Goal: Task Accomplishment & Management: Use online tool/utility

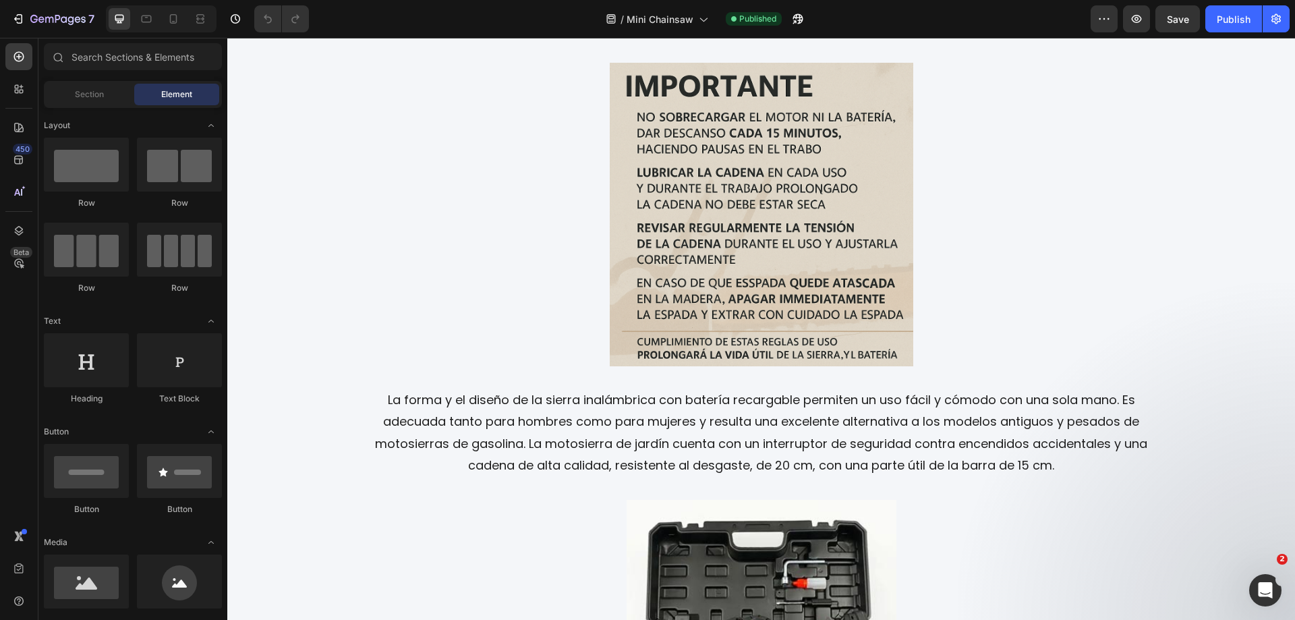
scroll to position [2372, 0]
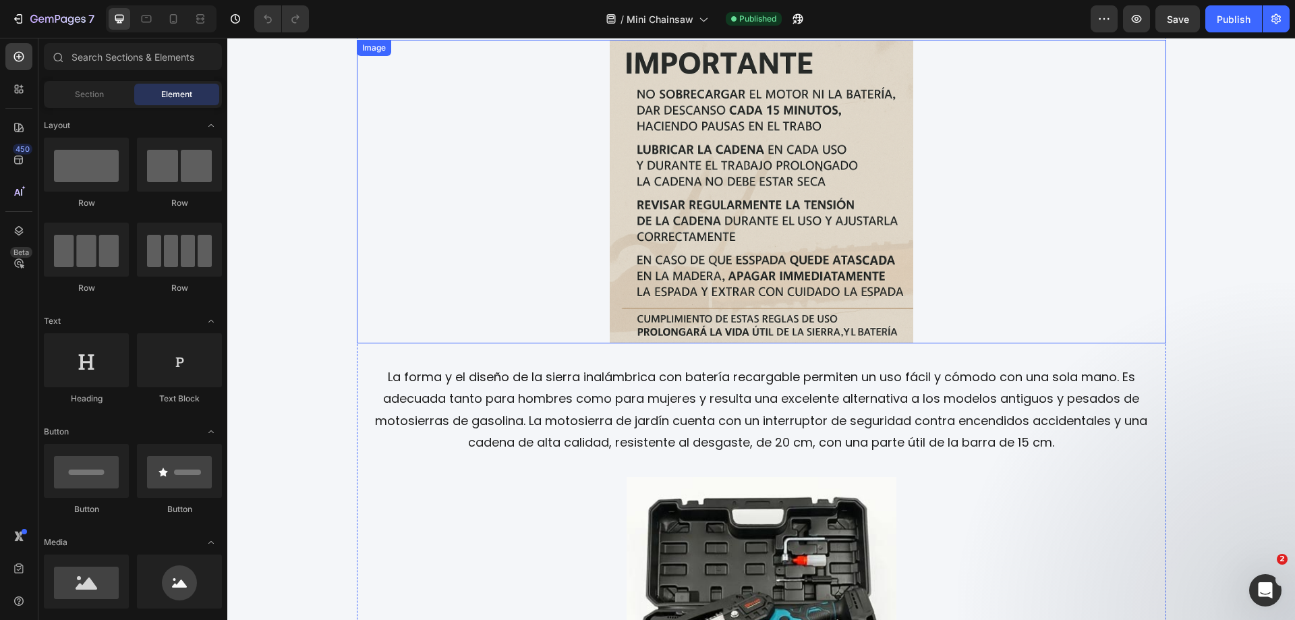
click at [752, 185] on img at bounding box center [761, 191] width 303 height 303
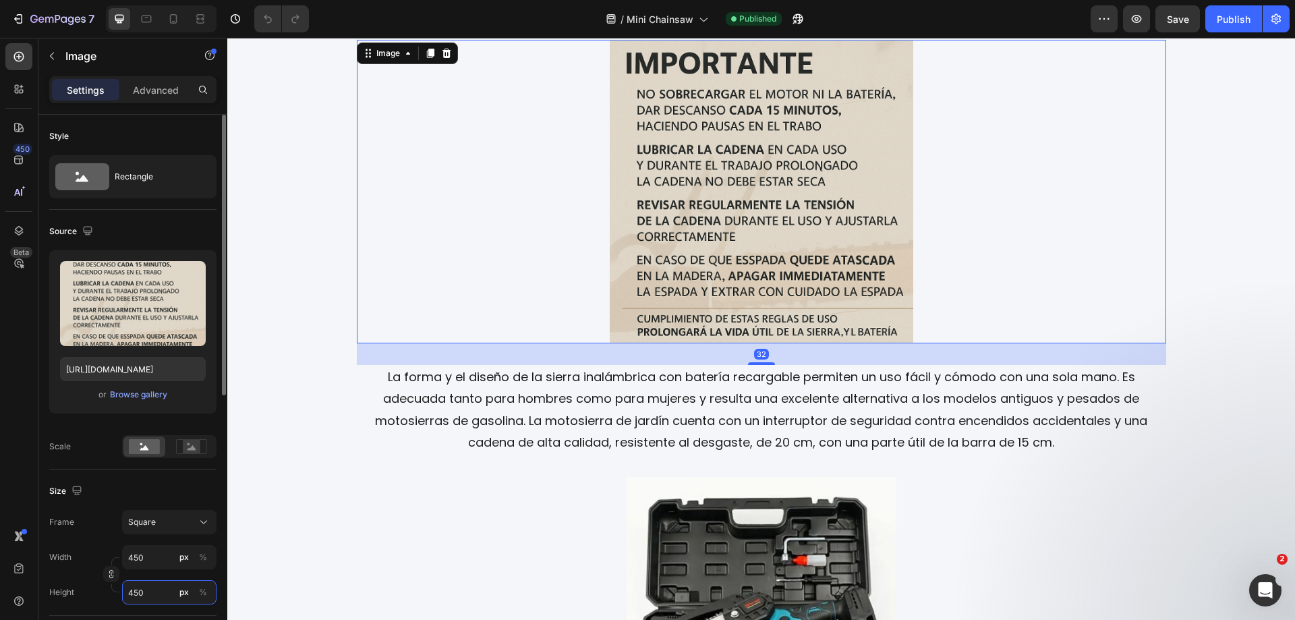
click at [150, 595] on input "450" at bounding box center [169, 592] width 94 height 24
click at [200, 523] on div "Frame Custom Width 450 px % Height px %" at bounding box center [132, 557] width 167 height 94
click at [215, 490] on button "Original" at bounding box center [169, 488] width 94 height 24
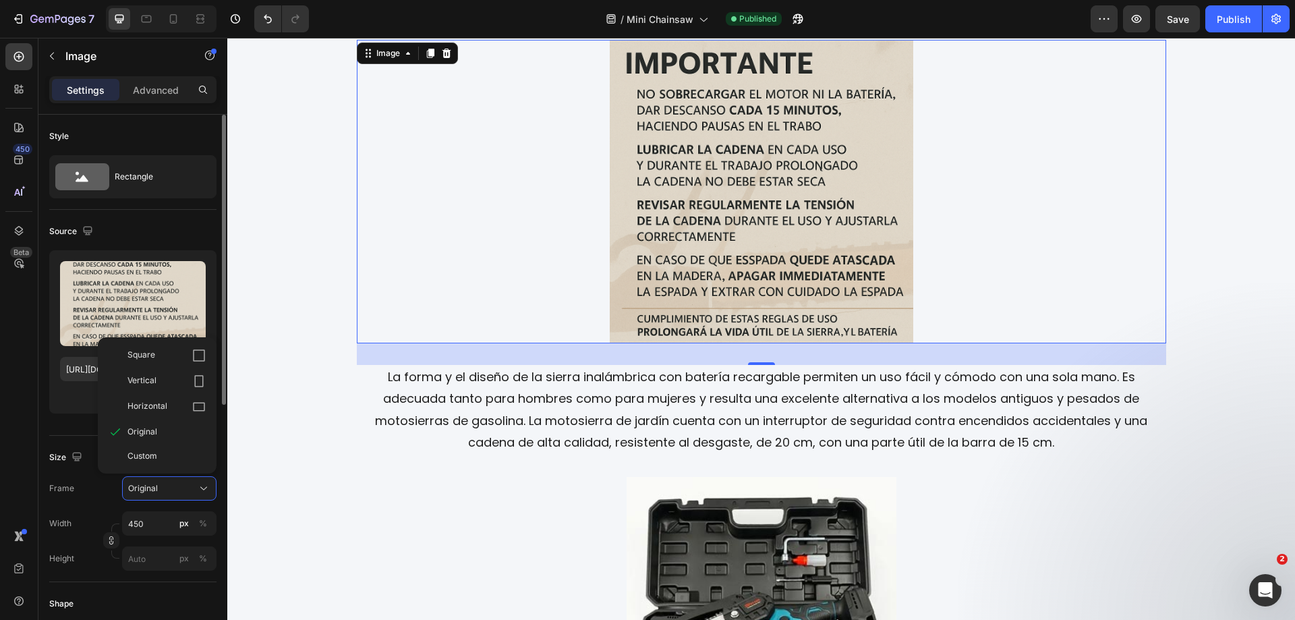
click at [145, 360] on span "Square" at bounding box center [141, 355] width 28 height 13
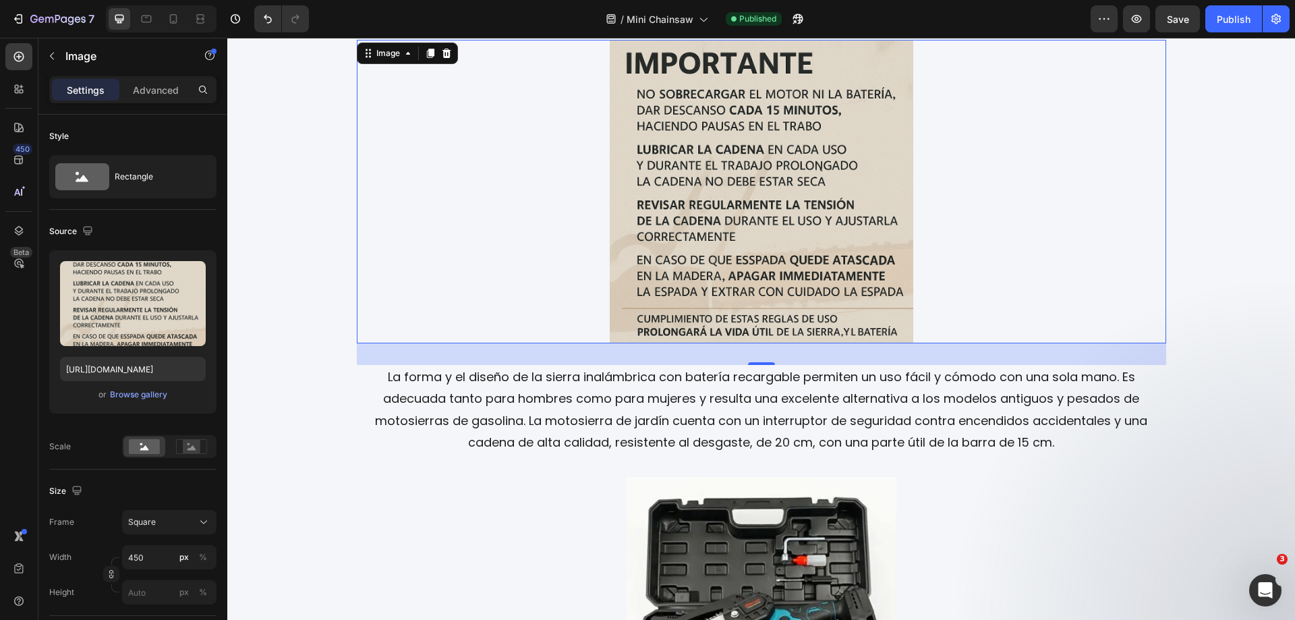
click at [682, 271] on img at bounding box center [761, 191] width 303 height 303
click at [735, 210] on img at bounding box center [761, 191] width 303 height 303
click at [148, 20] on icon at bounding box center [146, 18] width 13 height 13
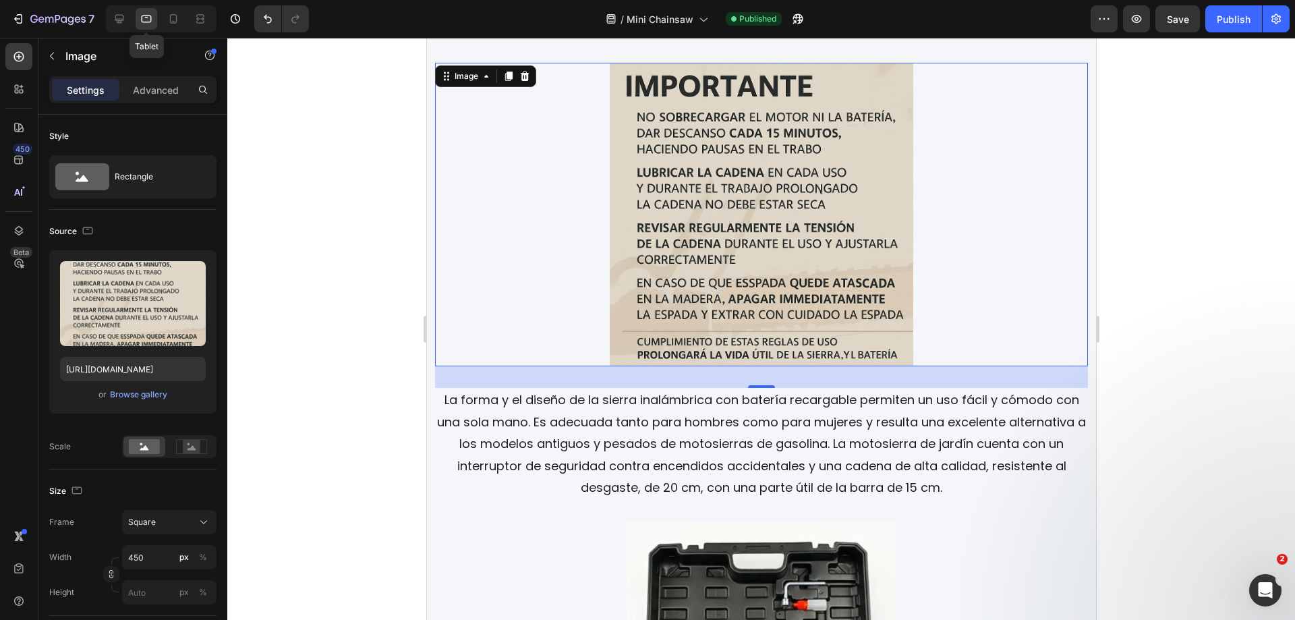
scroll to position [2348, 0]
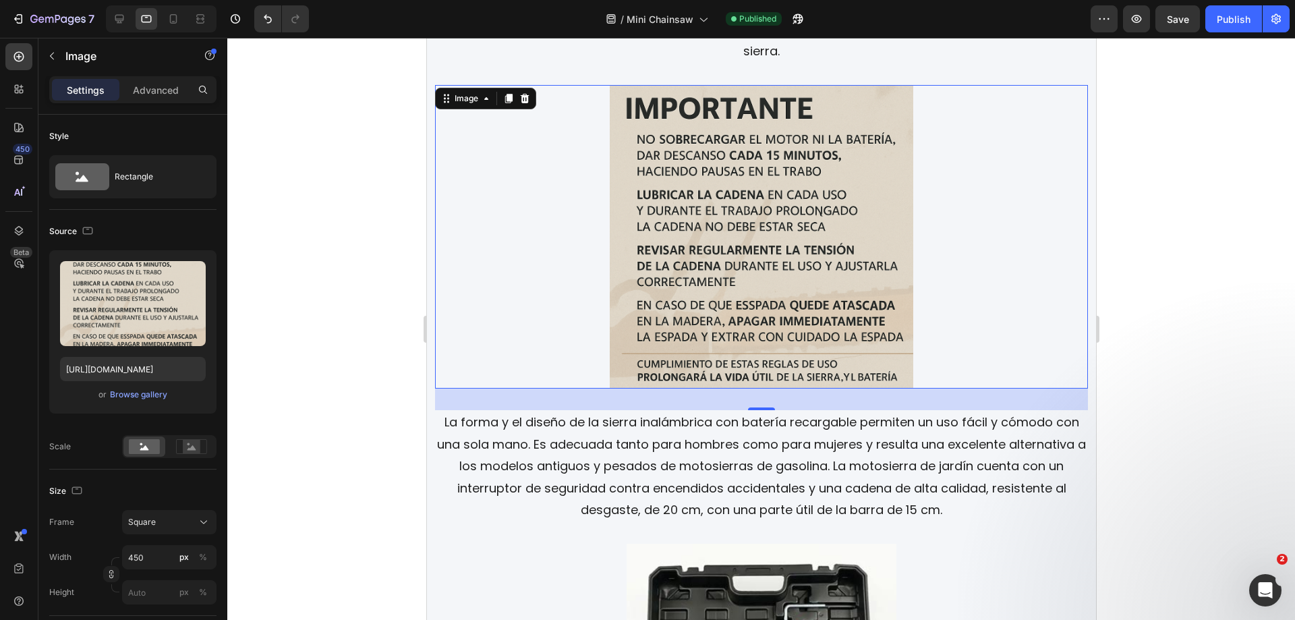
click at [698, 185] on img at bounding box center [760, 236] width 303 height 303
click at [169, 26] on div at bounding box center [174, 19] width 22 height 22
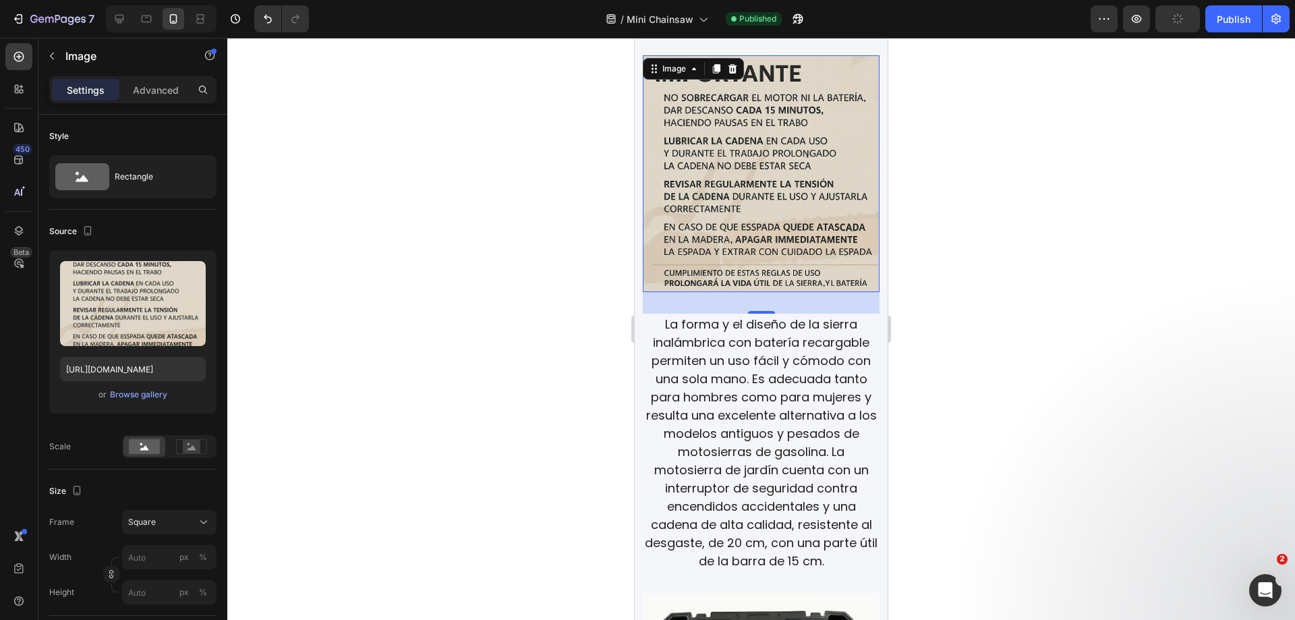
scroll to position [2262, 0]
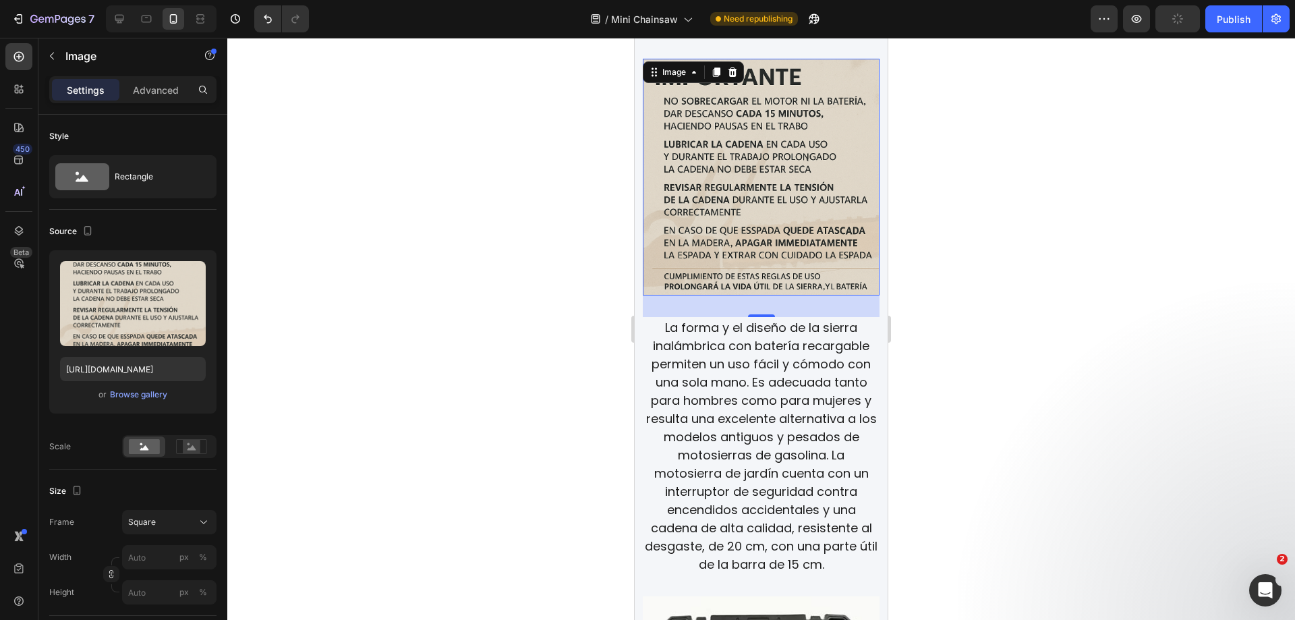
click at [699, 223] on img at bounding box center [761, 177] width 237 height 237
click at [1220, 26] on div "Publish" at bounding box center [1233, 19] width 34 height 14
click at [148, 19] on icon at bounding box center [146, 18] width 13 height 13
type input "450"
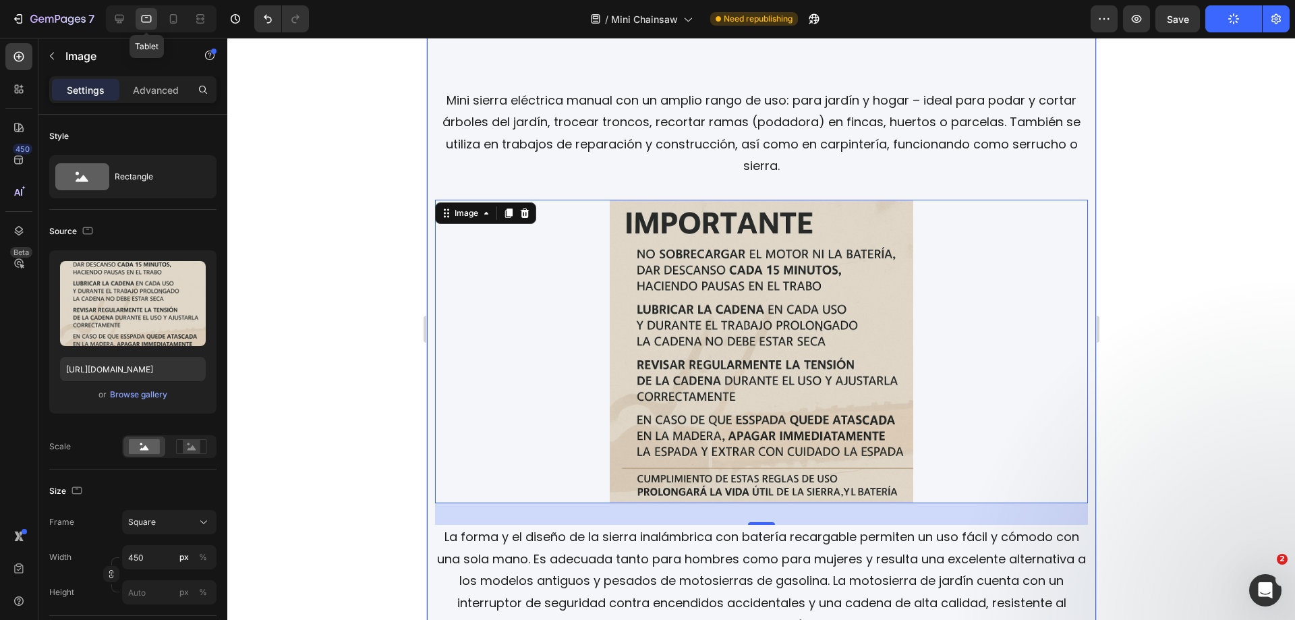
scroll to position [2348, 0]
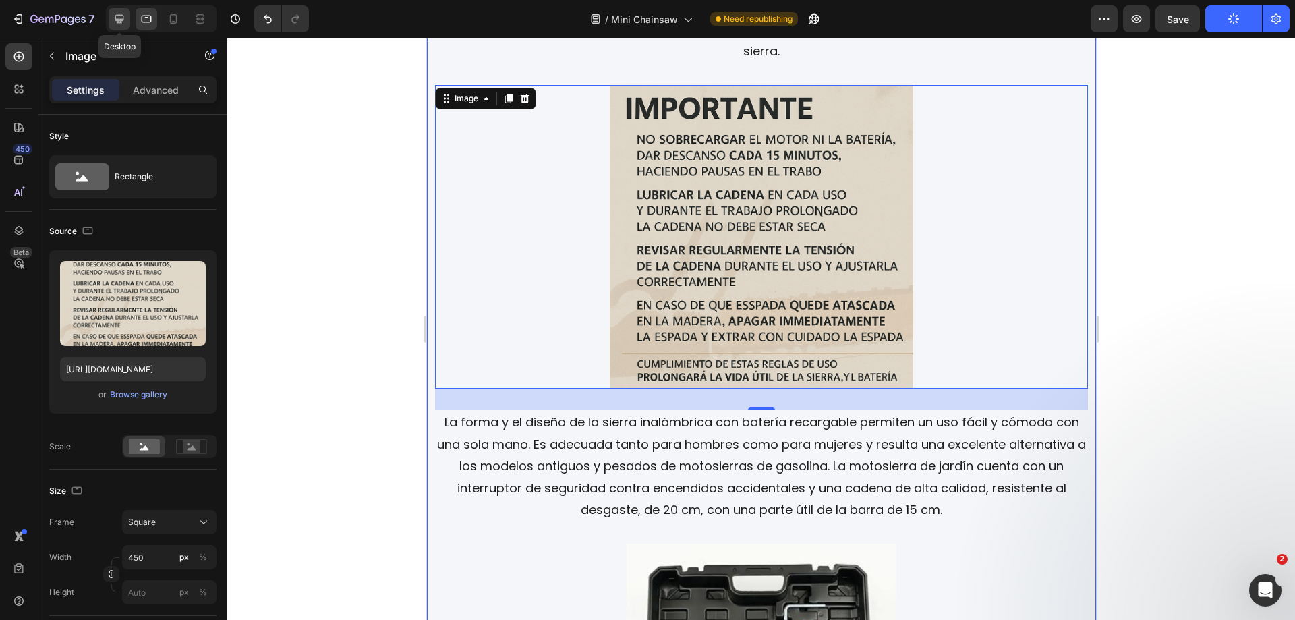
click at [114, 23] on icon at bounding box center [119, 18] width 13 height 13
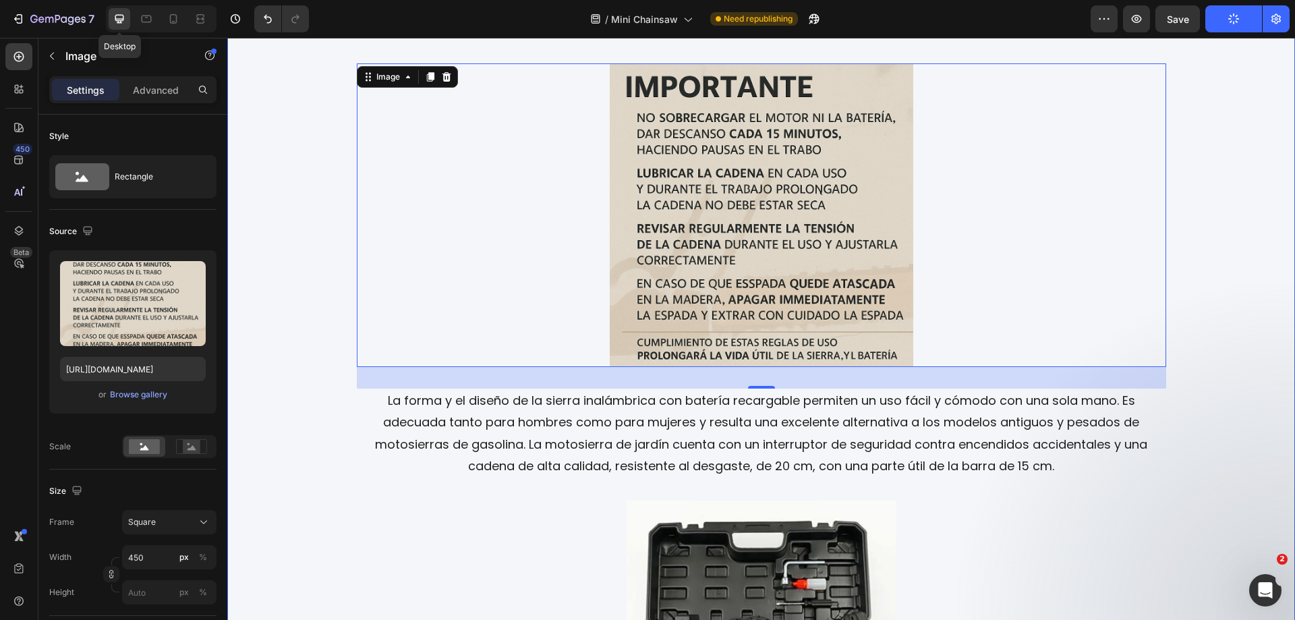
scroll to position [2326, 0]
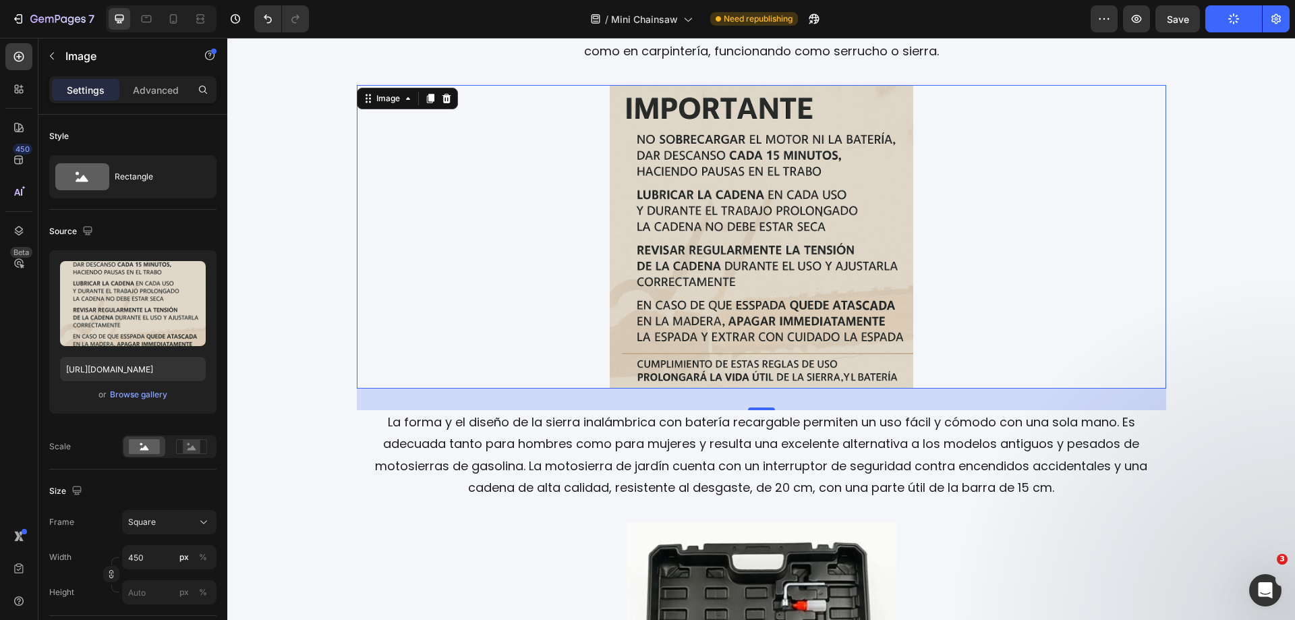
click at [782, 207] on img at bounding box center [761, 236] width 303 height 303
click at [1178, 20] on span "Save" at bounding box center [1178, 18] width 22 height 11
click at [1177, 21] on span "Save" at bounding box center [1178, 18] width 22 height 11
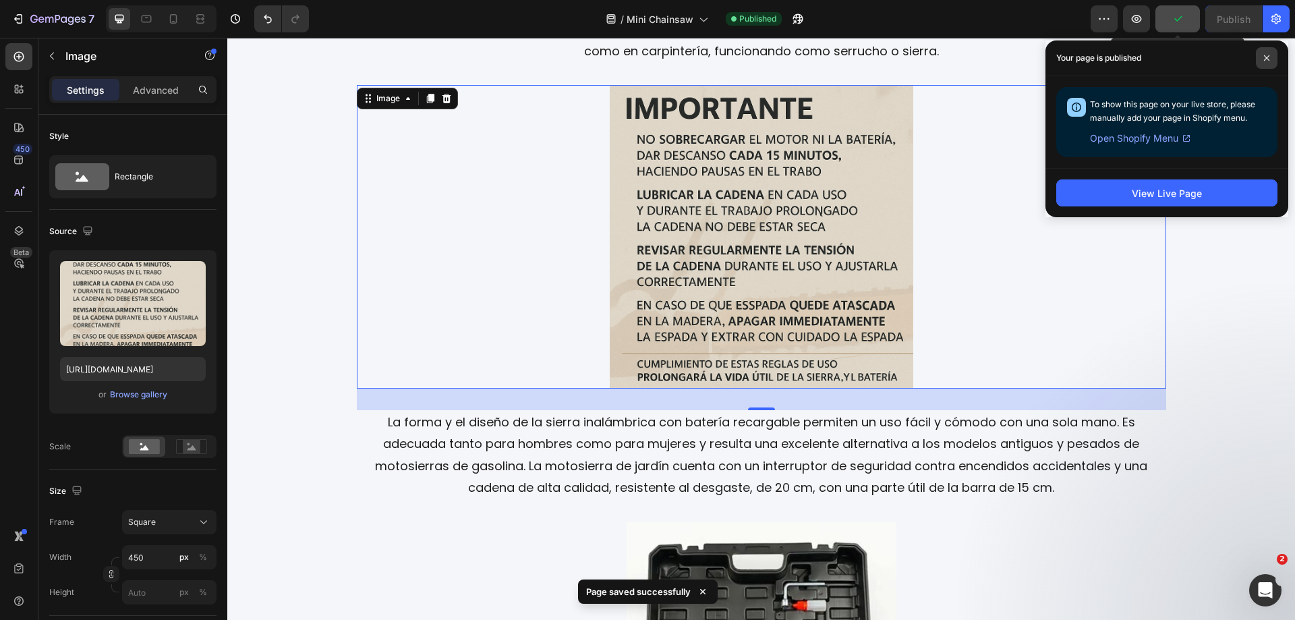
click at [1263, 61] on span at bounding box center [1267, 58] width 22 height 22
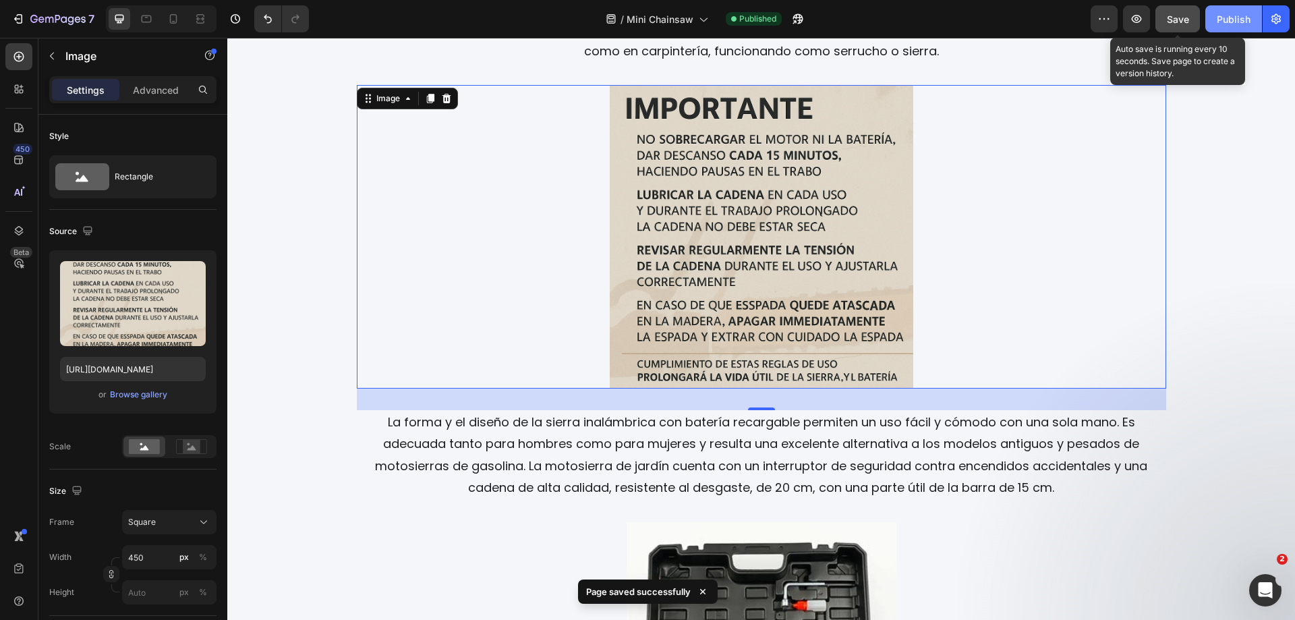
drag, startPoint x: 1227, startPoint y: 20, endPoint x: 979, endPoint y: 68, distance: 252.2
click at [1227, 20] on div "Publish" at bounding box center [1233, 19] width 34 height 14
